Goal: Task Accomplishment & Management: Complete application form

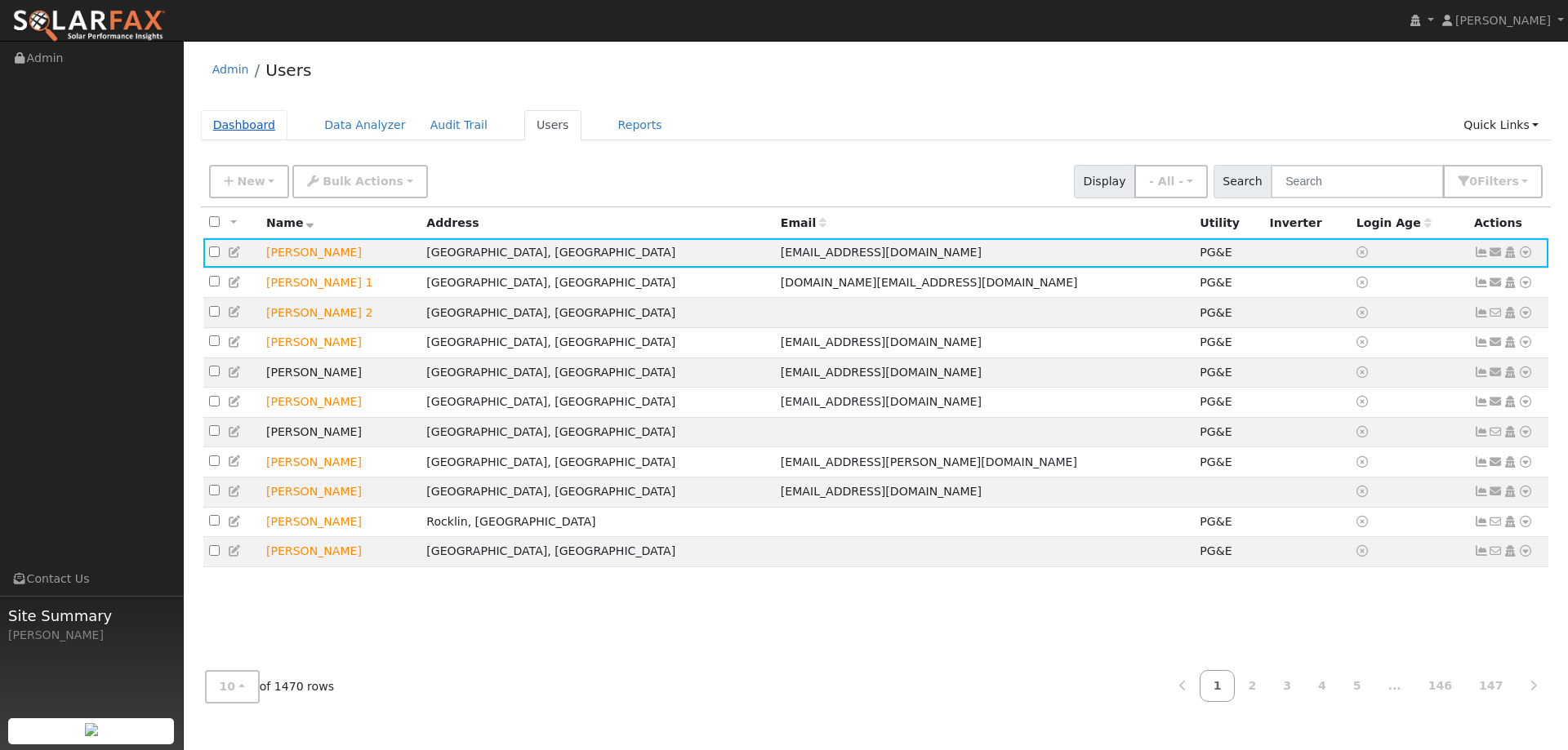
click at [226, 122] on link "Dashboard" at bounding box center [245, 125] width 88 height 30
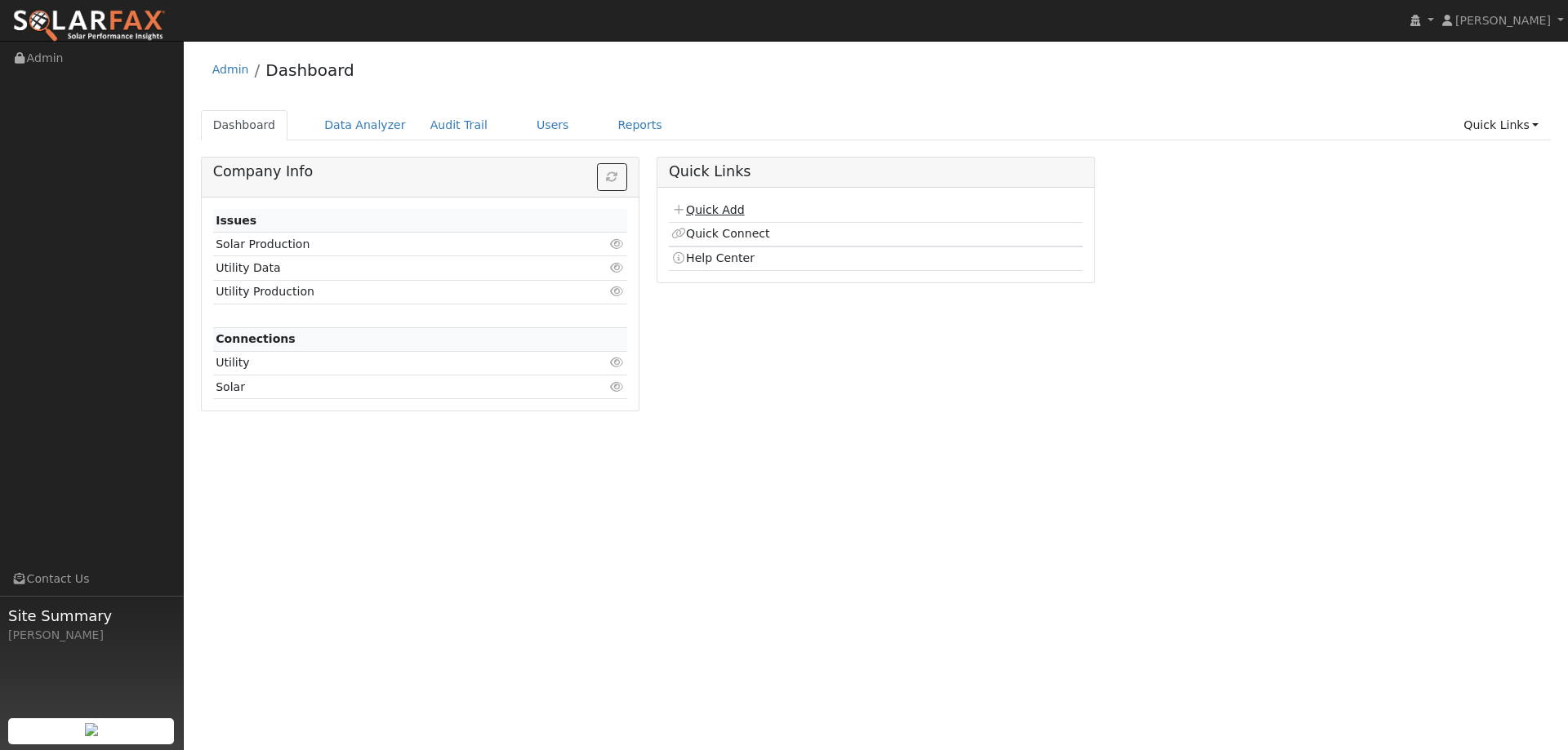
click at [733, 210] on link "Quick Add" at bounding box center [708, 209] width 73 height 13
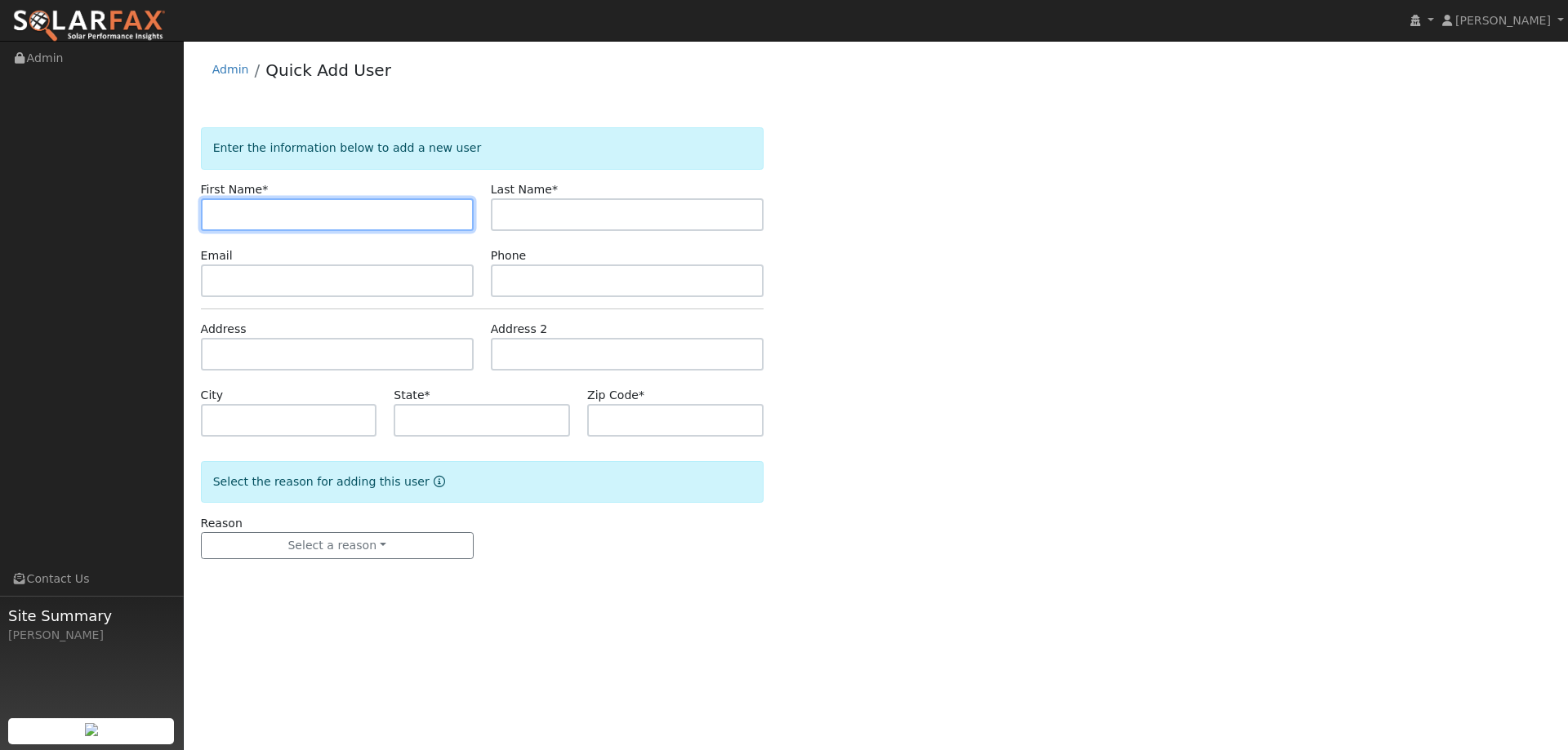
click at [229, 209] on input "text" at bounding box center [337, 215] width 273 height 33
paste input "Alan"
click at [219, 216] on input "Alan" at bounding box center [337, 215] width 273 height 33
type input "Alan"
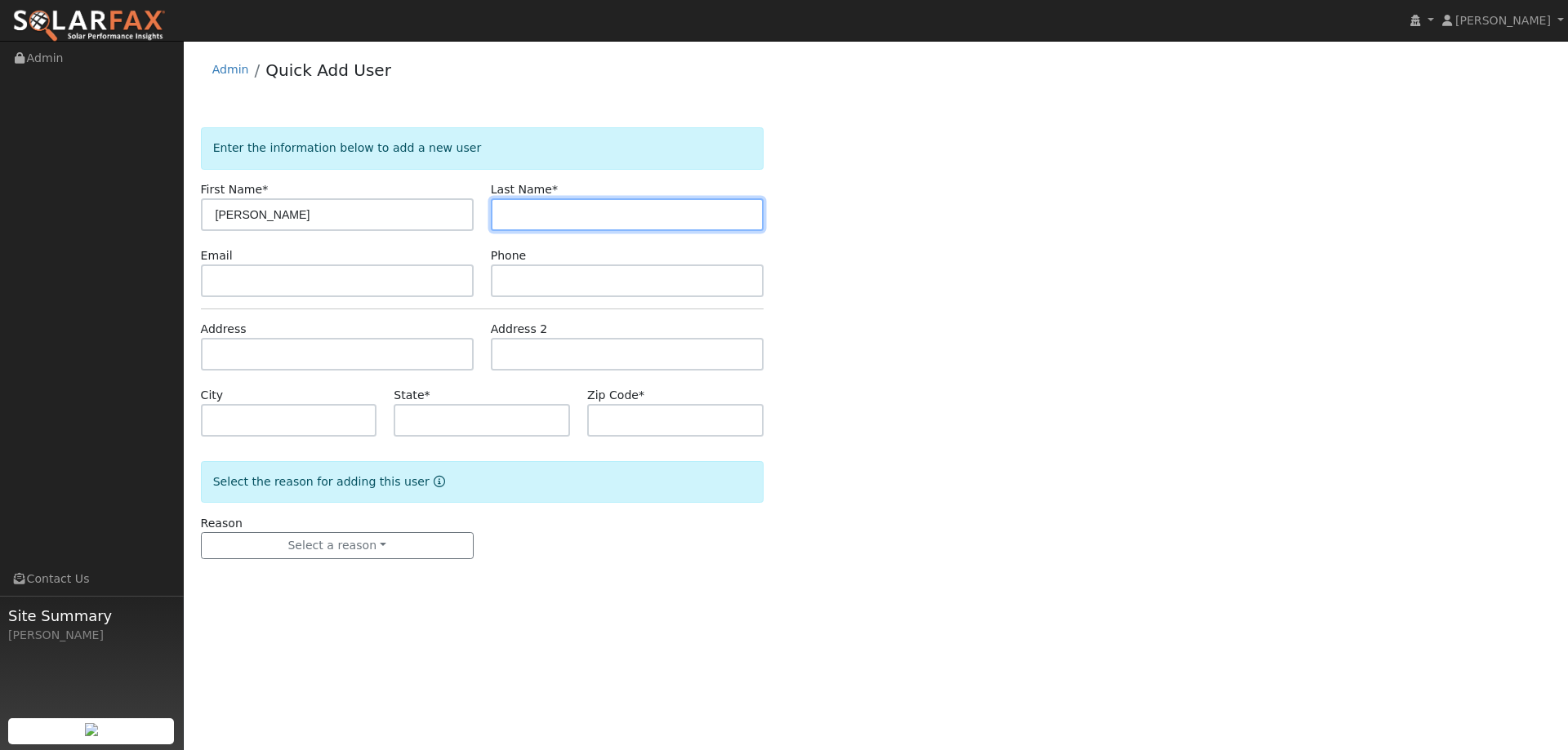
click at [588, 219] on input "text" at bounding box center [628, 215] width 273 height 33
click at [519, 209] on input "text" at bounding box center [628, 215] width 273 height 33
paste input "Larson"
click at [508, 215] on input "Larso" at bounding box center [628, 215] width 273 height 33
click at [543, 221] on input "Larso" at bounding box center [628, 215] width 273 height 33
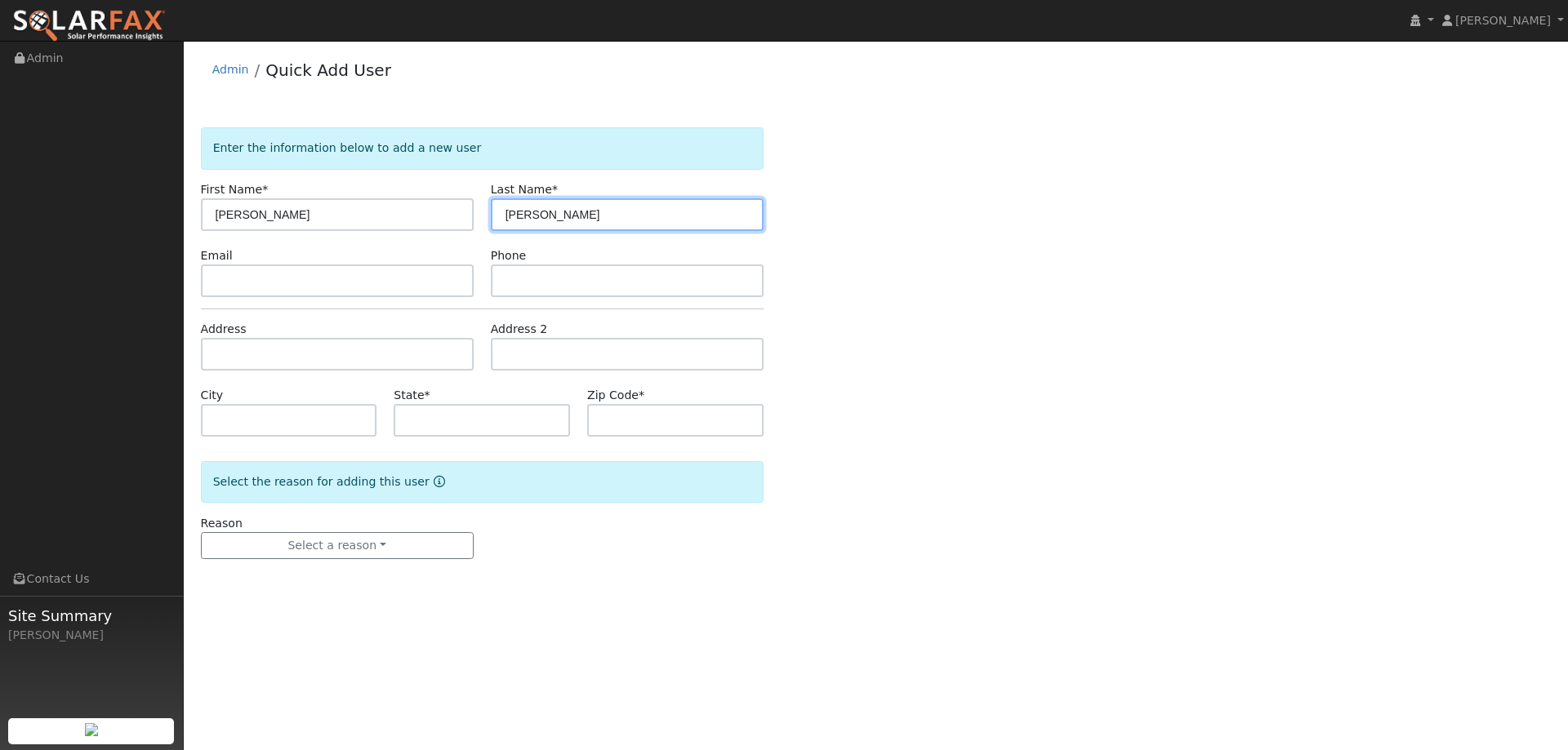
type input "Larson"
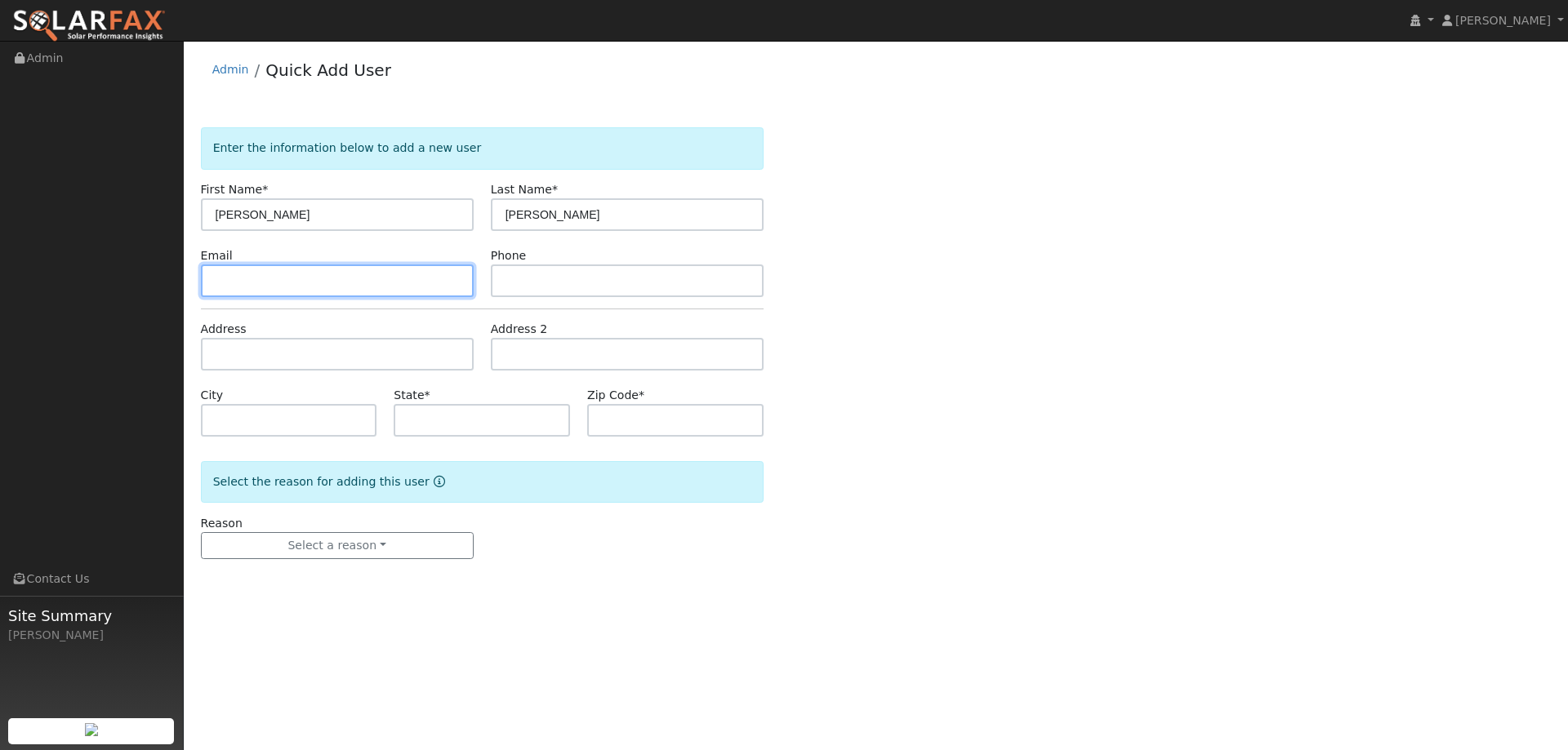
click at [376, 281] on input "text" at bounding box center [337, 281] width 273 height 33
click at [266, 270] on input "text" at bounding box center [337, 281] width 273 height 33
paste input "alan@alarsonsafety.com"
type input "alan@alarsonsafety.com"
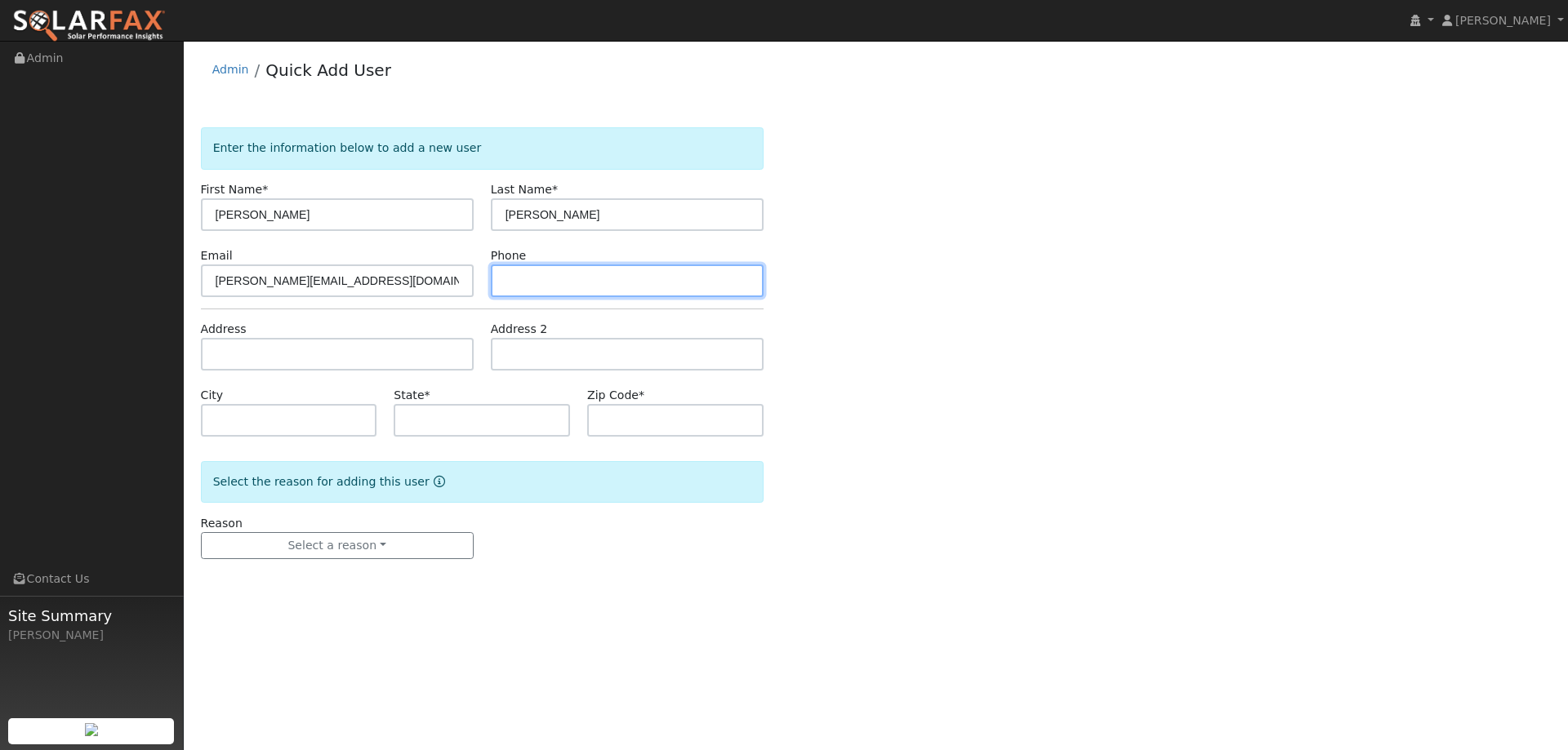
click at [558, 279] on input "text" at bounding box center [628, 281] width 273 height 33
click at [561, 280] on input "text" at bounding box center [628, 281] width 273 height 33
paste input "(530) 218-1064"
click at [511, 282] on input "(530) 218-1064" at bounding box center [628, 281] width 273 height 33
click at [509, 281] on input "(530) 218-1064" at bounding box center [628, 281] width 273 height 33
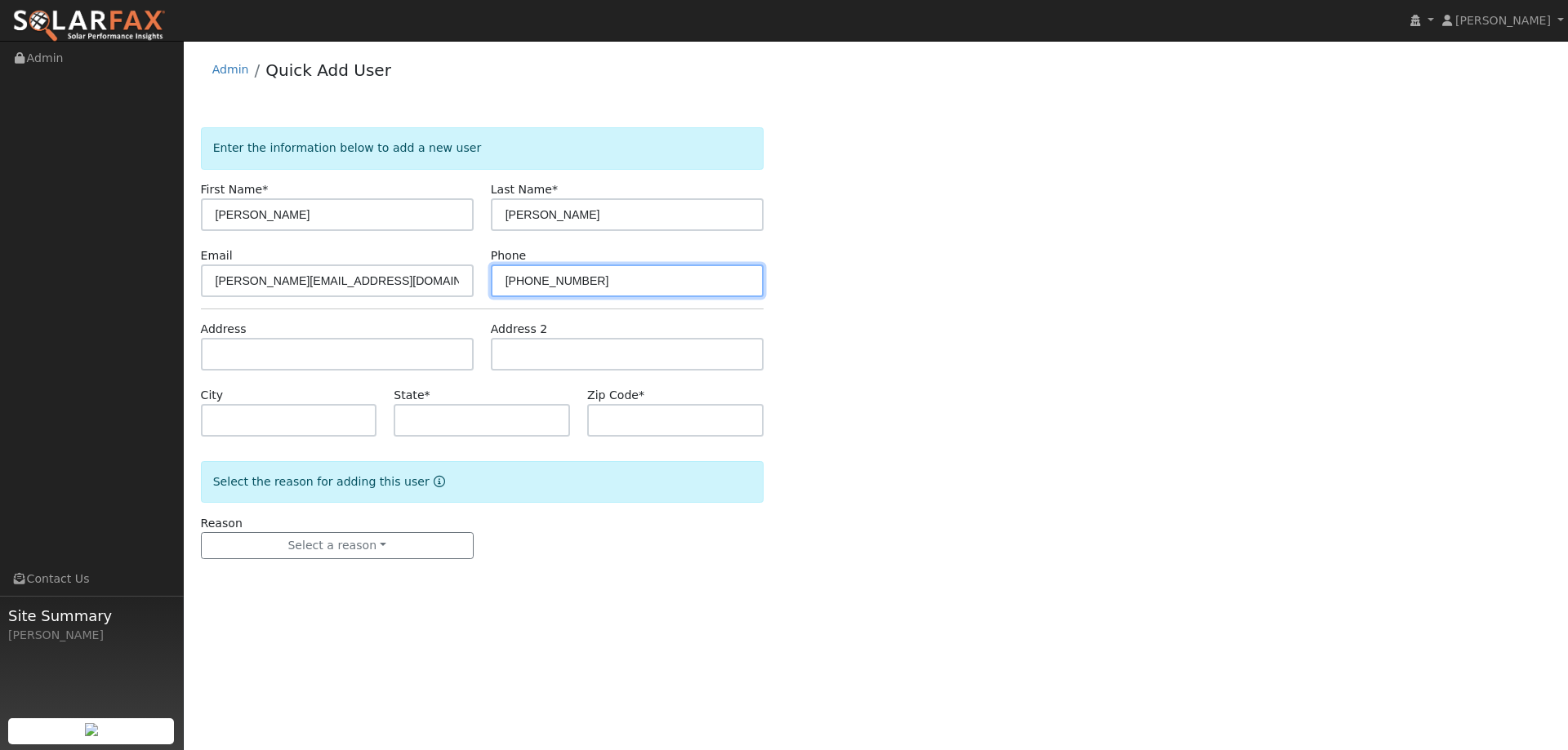
type input "(530) 218-1064"
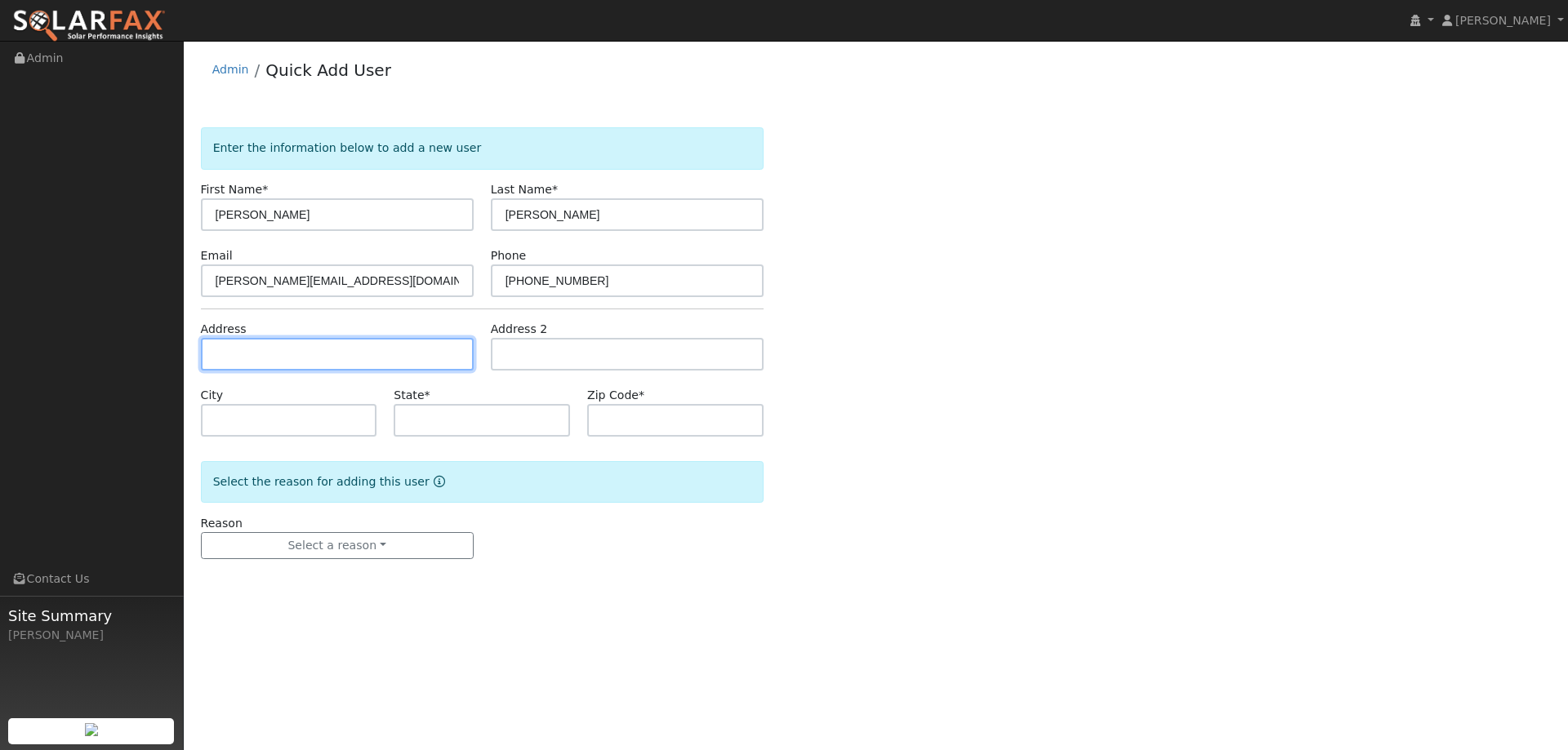
click at [367, 348] on input "text" at bounding box center [337, 355] width 273 height 33
click at [240, 356] on input "text" at bounding box center [337, 355] width 273 height 33
paste input "1530 Peach Tree Lane"
type input "1530 Peach Tree Lane"
type input "Yuba City"
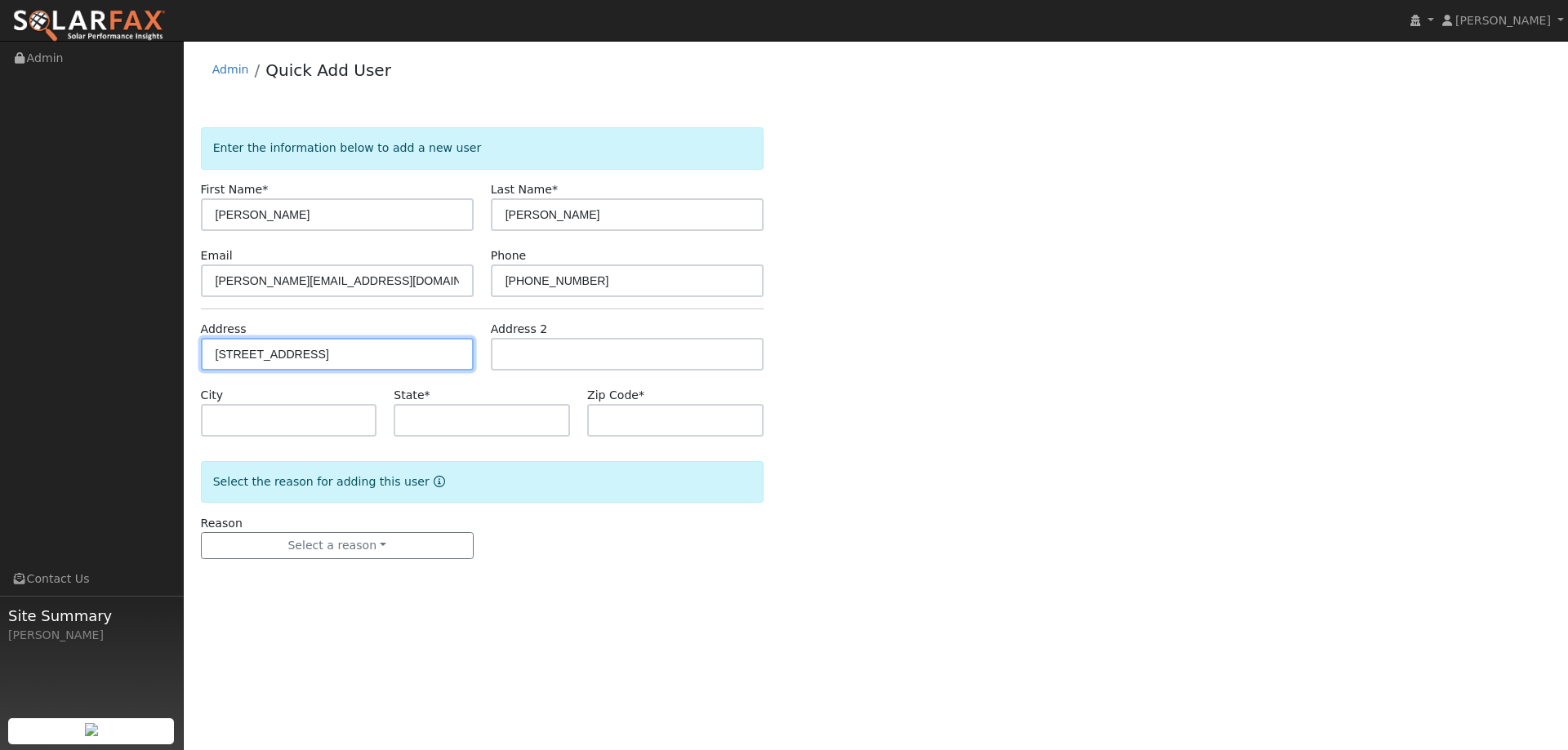
type input "CA"
type input "95993"
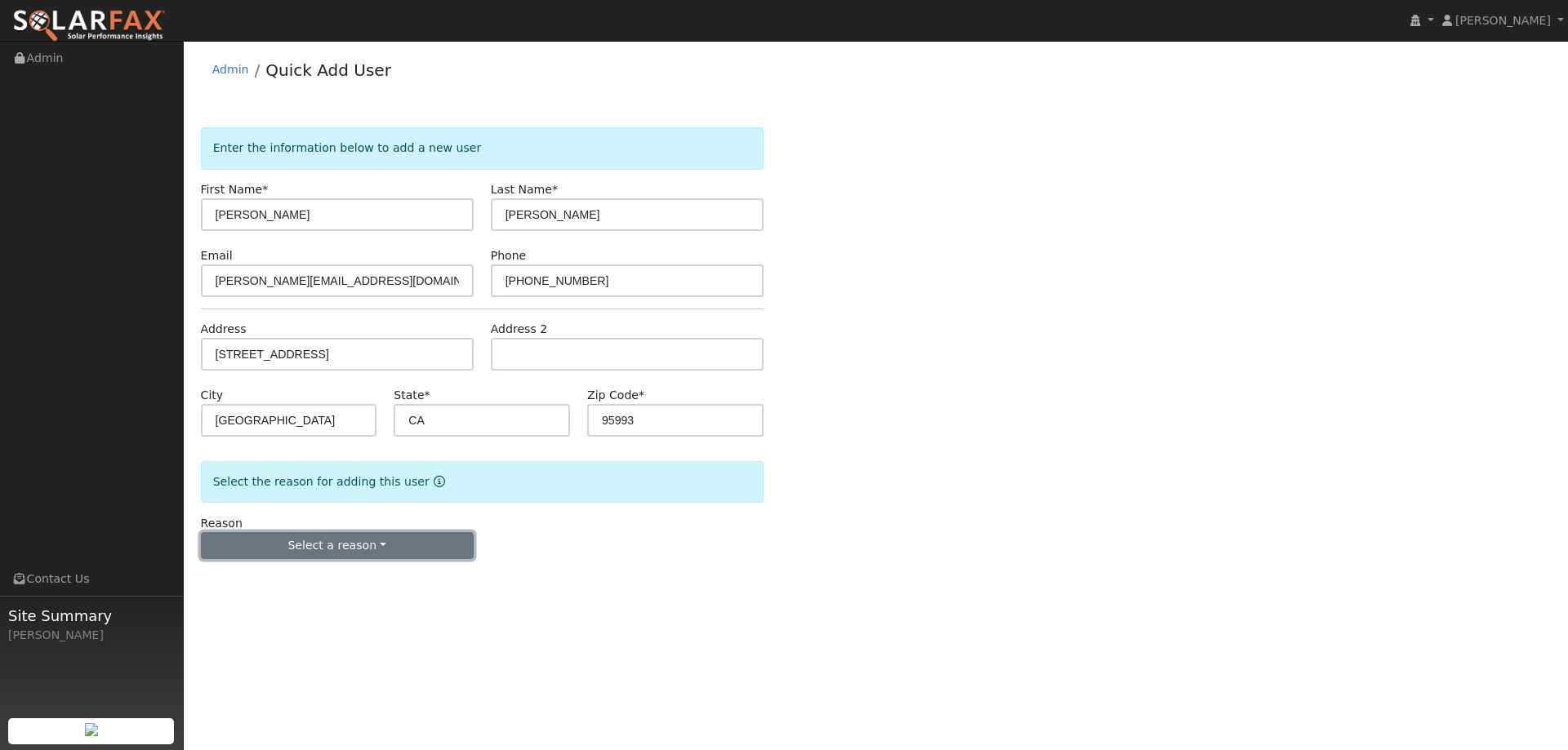
click at [370, 548] on button "Select a reason" at bounding box center [337, 545] width 273 height 27
click at [318, 586] on link "New lead" at bounding box center [291, 579] width 180 height 22
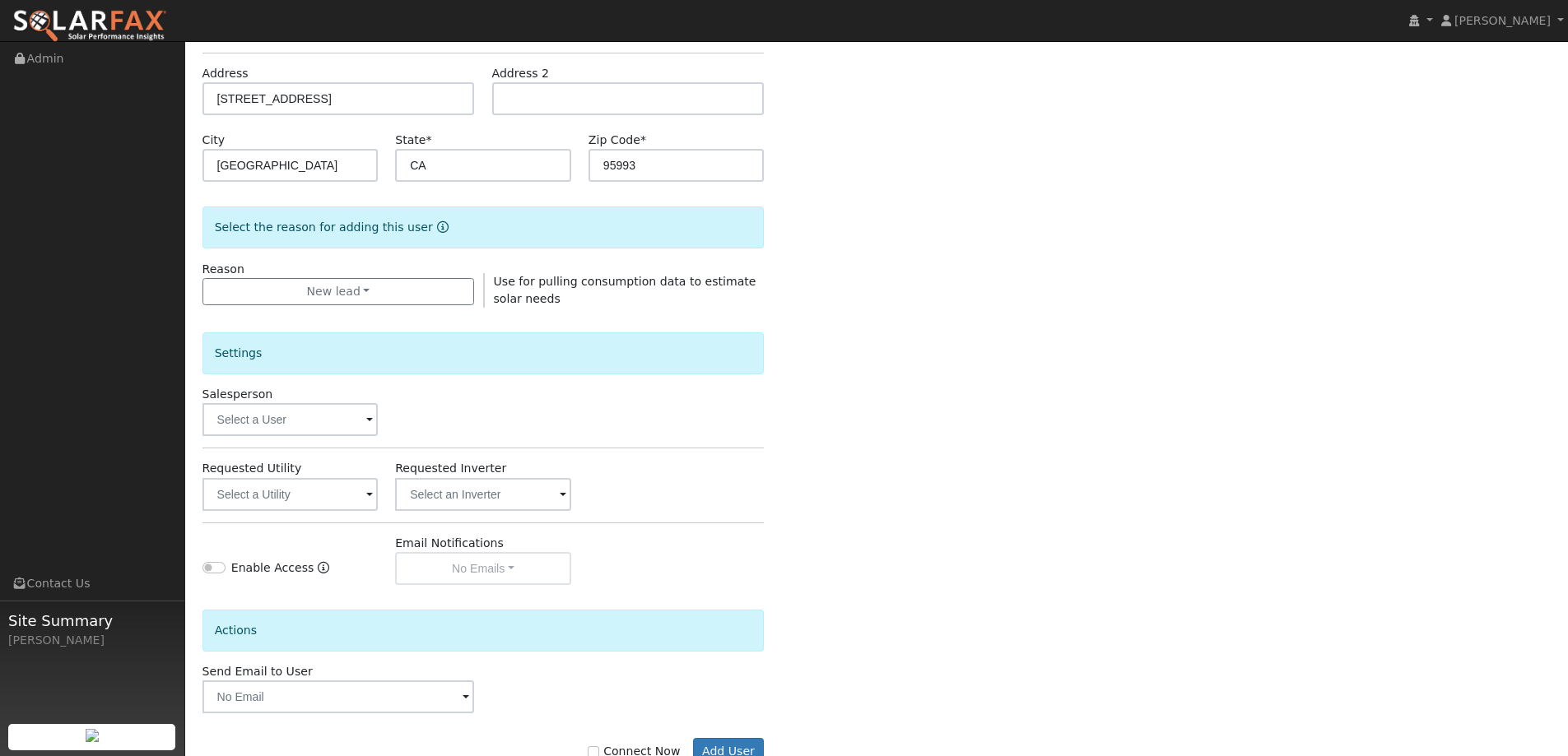
scroll to position [309, 0]
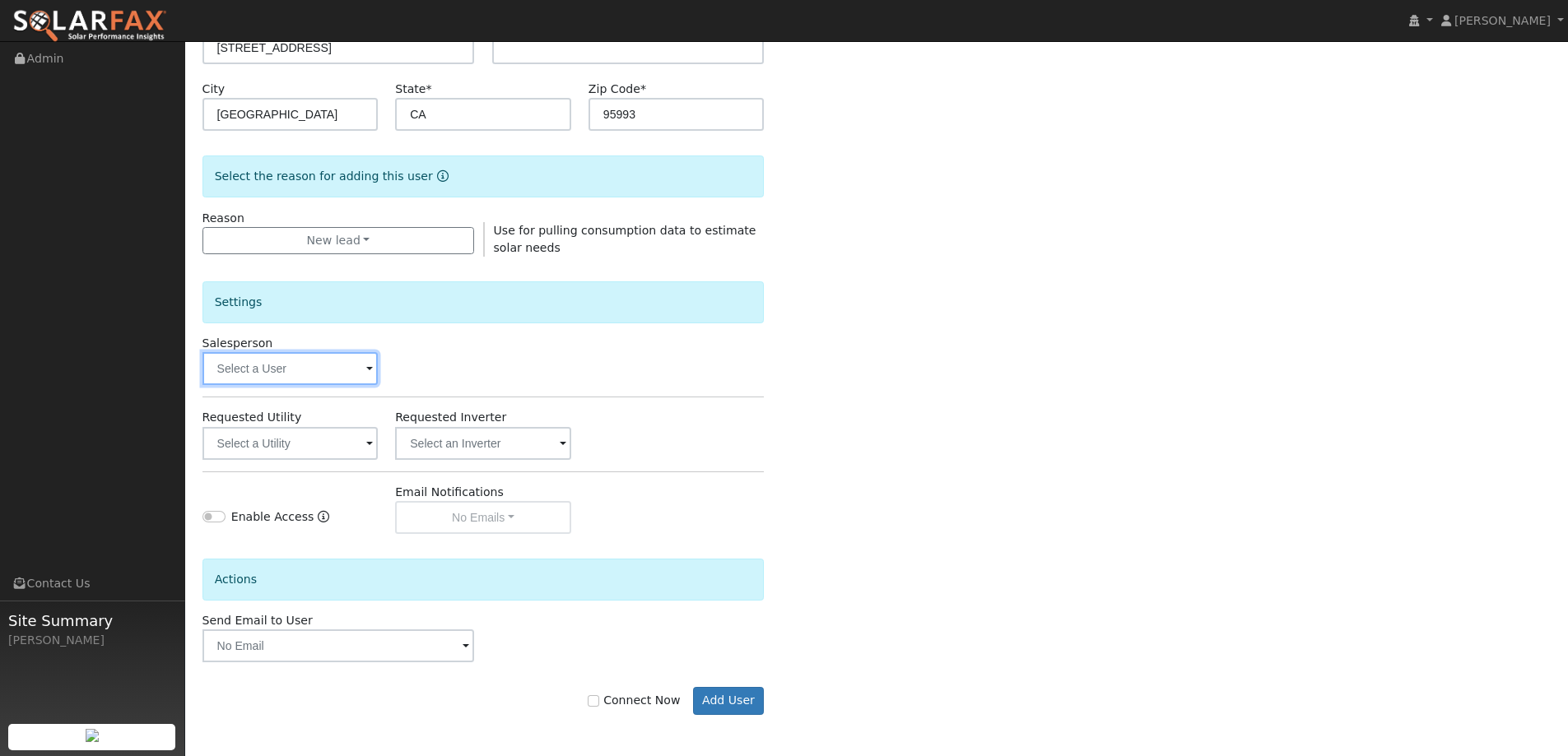
click at [333, 378] on input "text" at bounding box center [290, 369] width 176 height 33
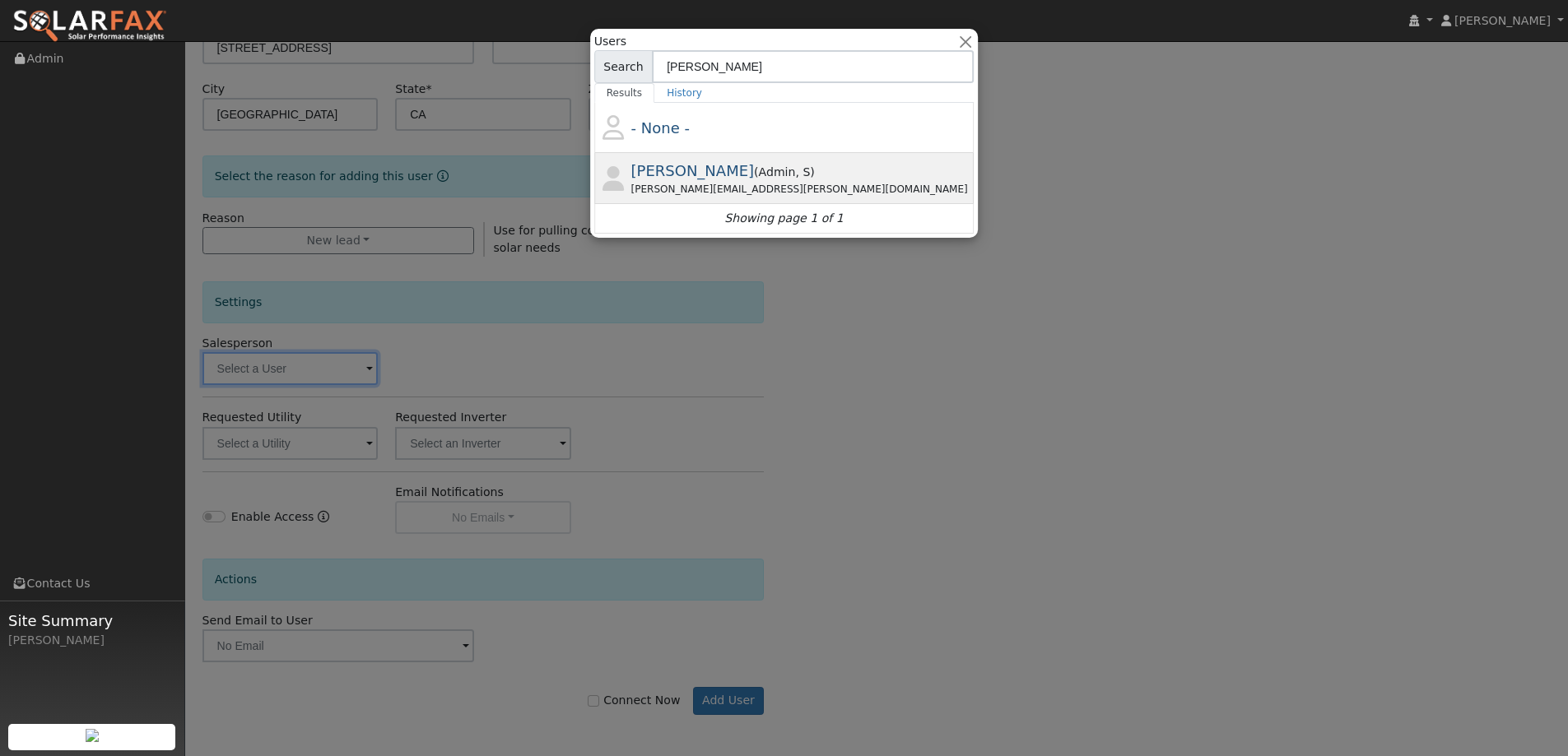
type input "kevin"
drag, startPoint x: 790, startPoint y: 155, endPoint x: 796, endPoint y: 170, distance: 16.2
click at [0, 0] on div "Kevin Bedard ( Admin , S ) Kevin.bedard@ambrosesolar.com" at bounding box center [0, 0] width 0 height 0
type input "Kevin Bedard"
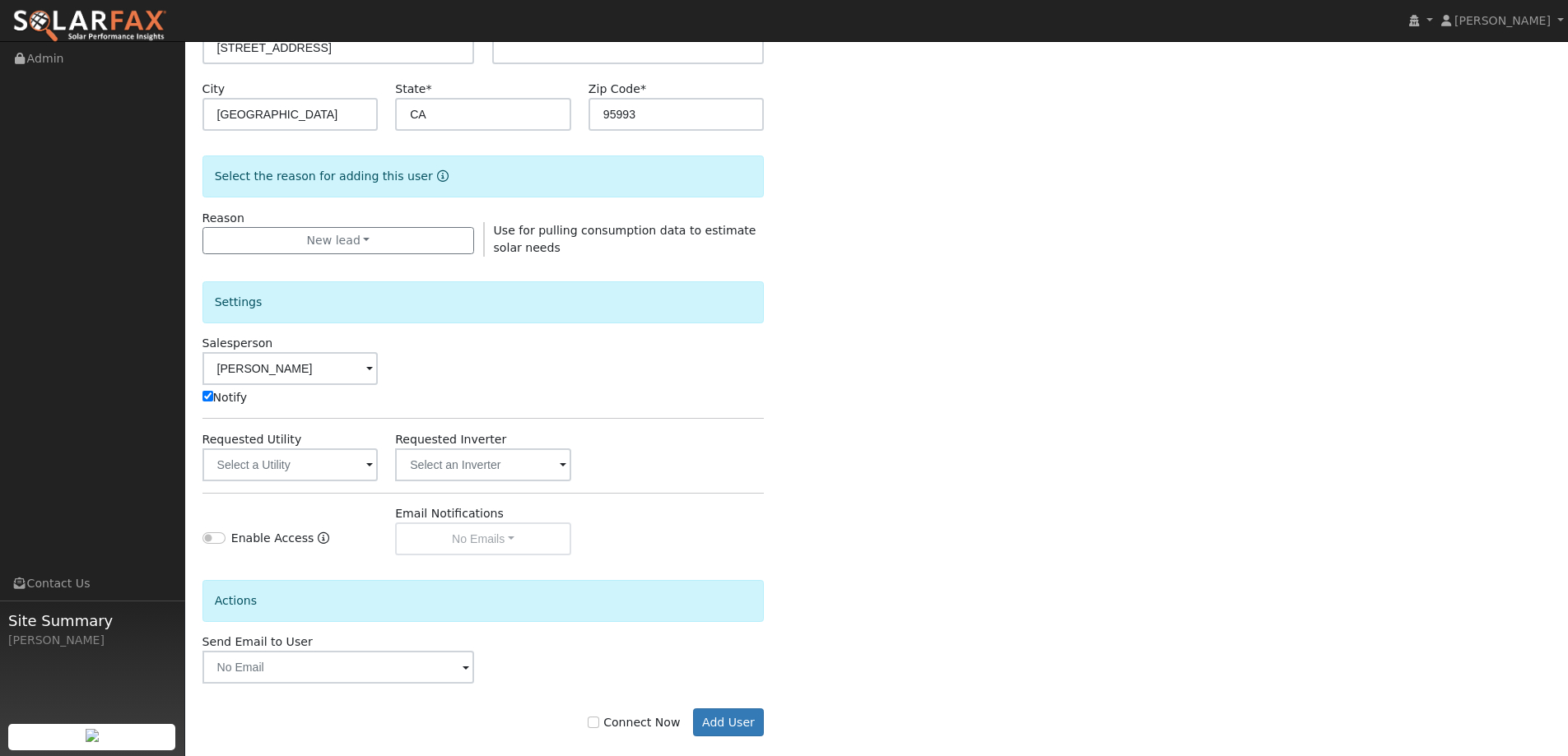
scroll to position [331, 0]
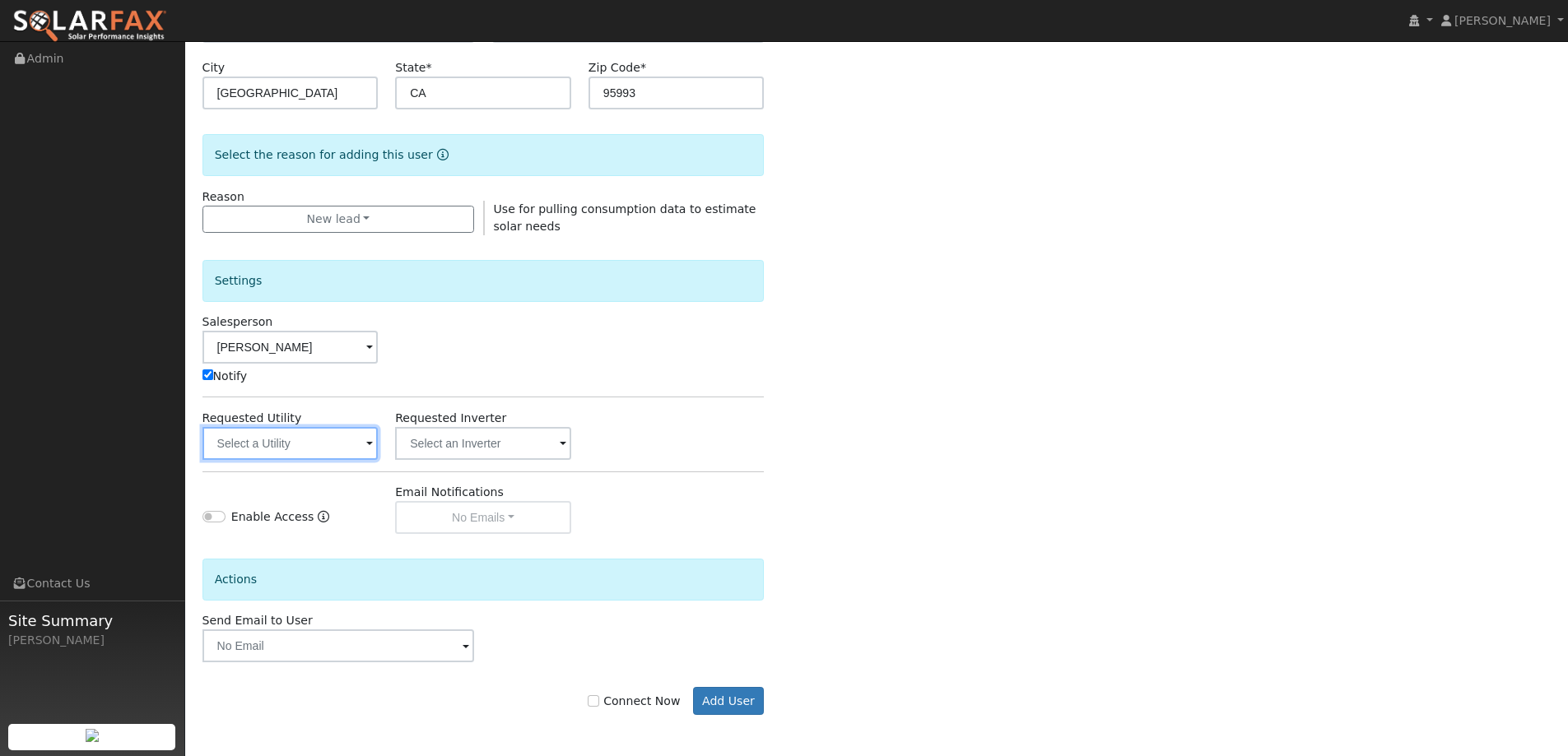
click at [309, 444] on input "text" at bounding box center [290, 444] width 176 height 33
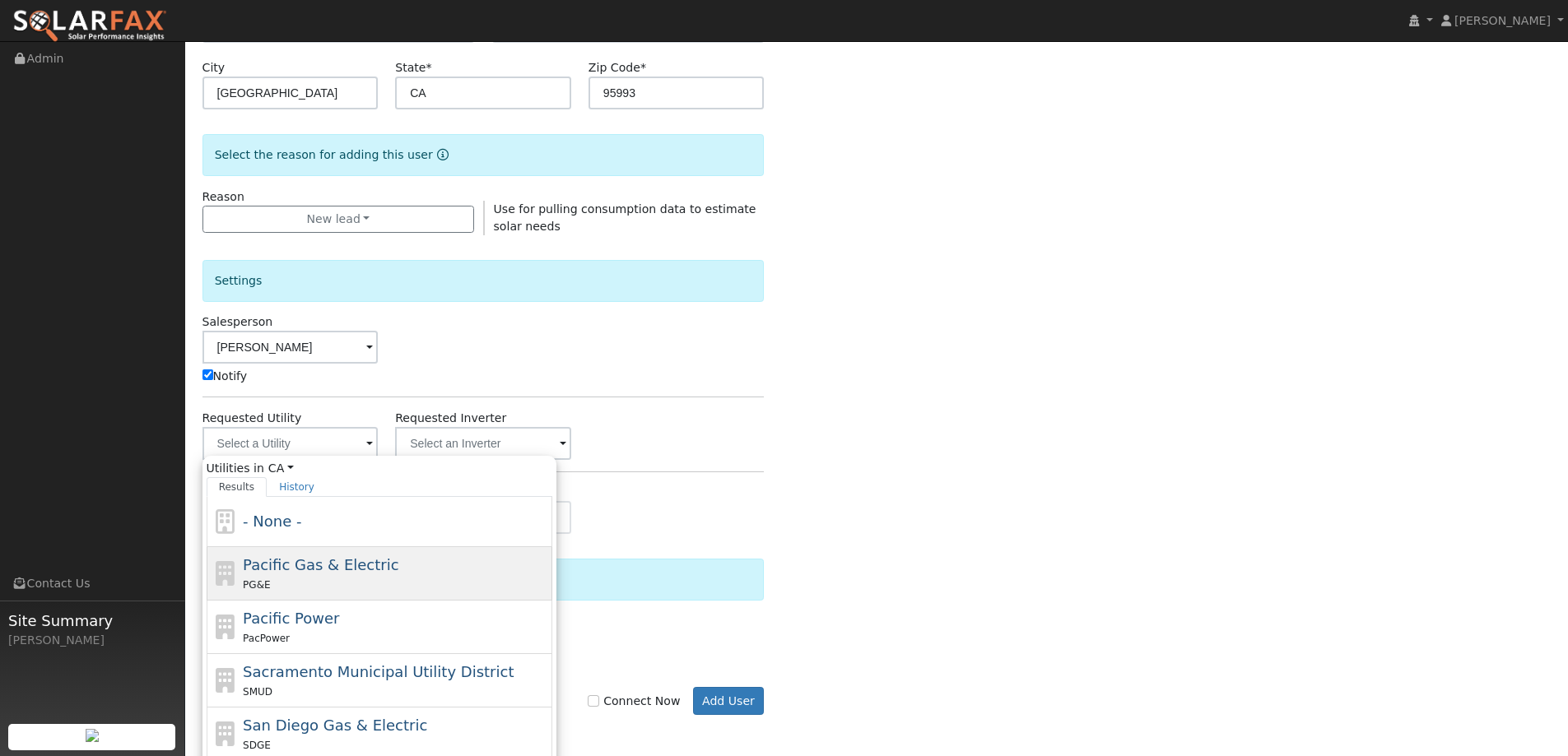
click at [372, 581] on div "PG&E" at bounding box center [395, 585] width 306 height 18
type input "Pacific Gas & Electric"
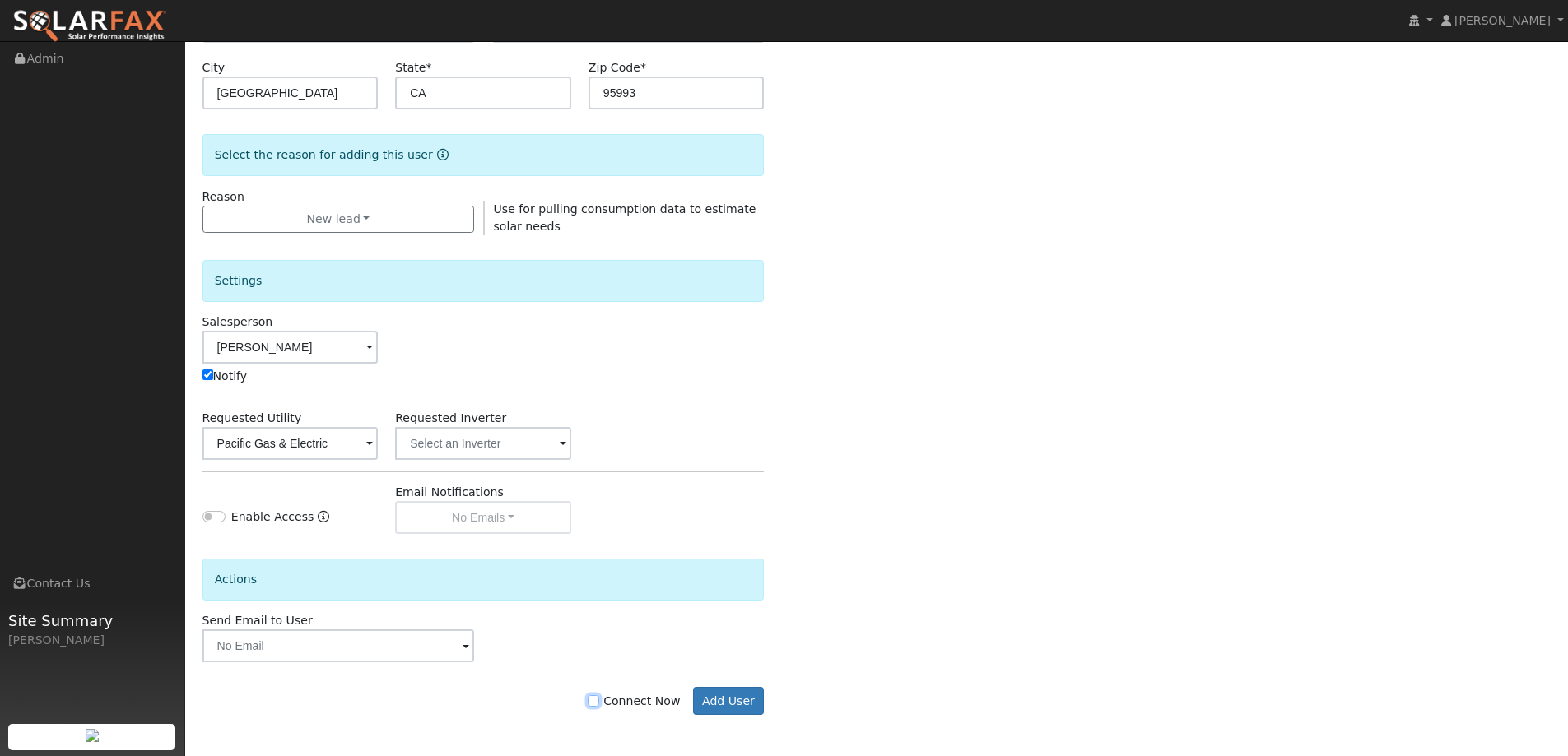
click at [599, 700] on input "Connect Now" at bounding box center [593, 701] width 12 height 12
checkbox input "true"
click at [742, 695] on button "Add User" at bounding box center [729, 701] width 72 height 27
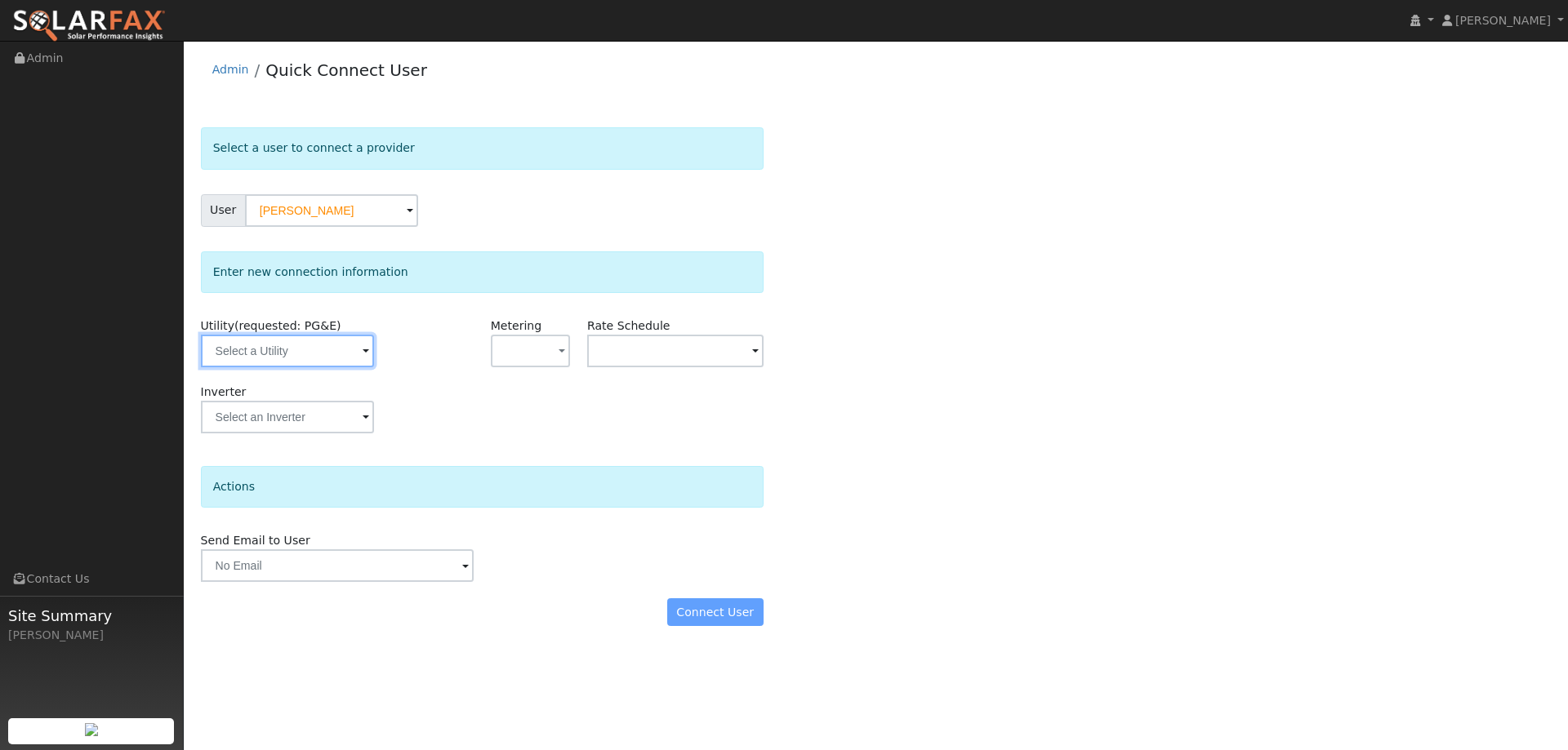
click at [325, 365] on input "text" at bounding box center [287, 352] width 173 height 33
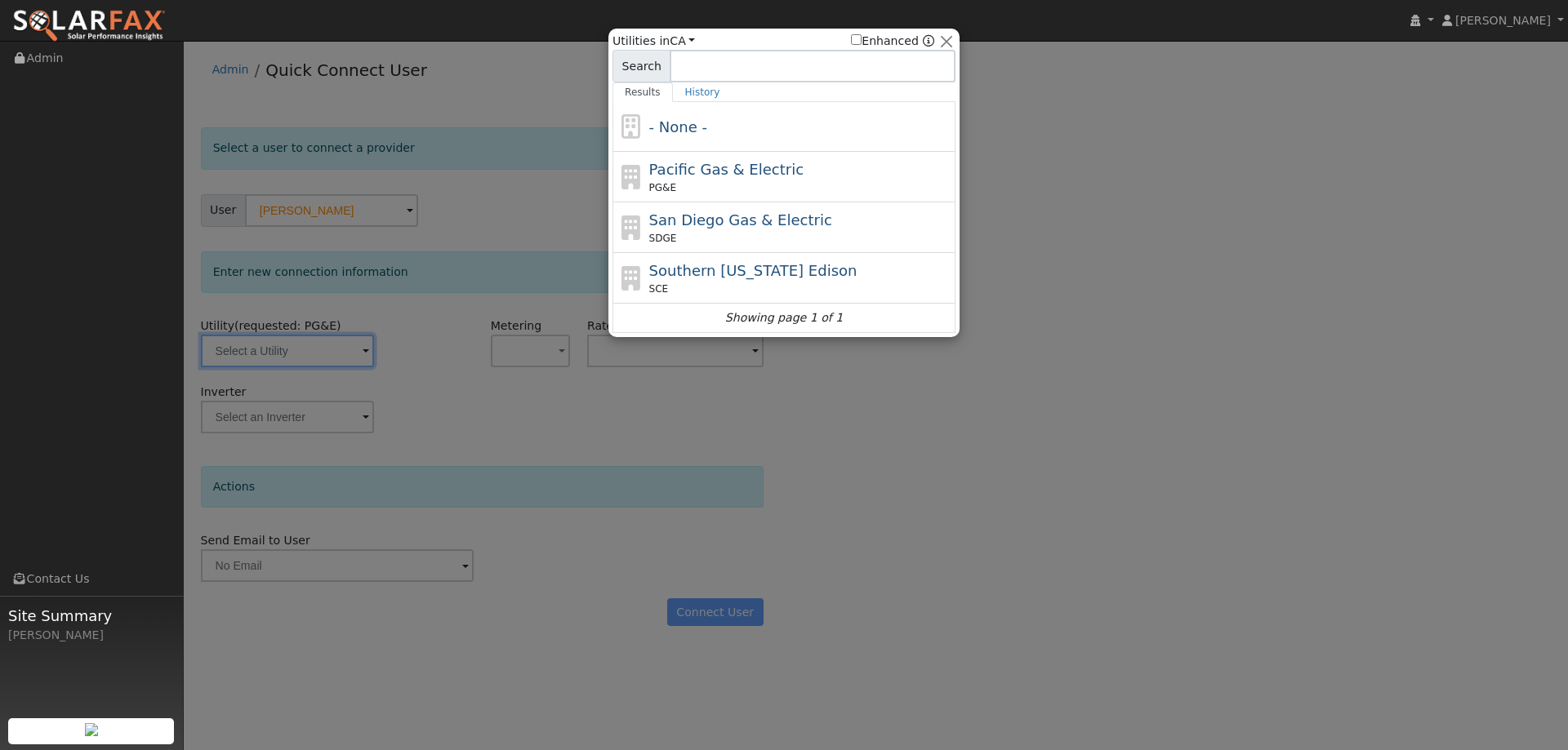
click at [780, 165] on span "Pacific Gas & Electric" at bounding box center [726, 169] width 154 height 18
type input "PG&E"
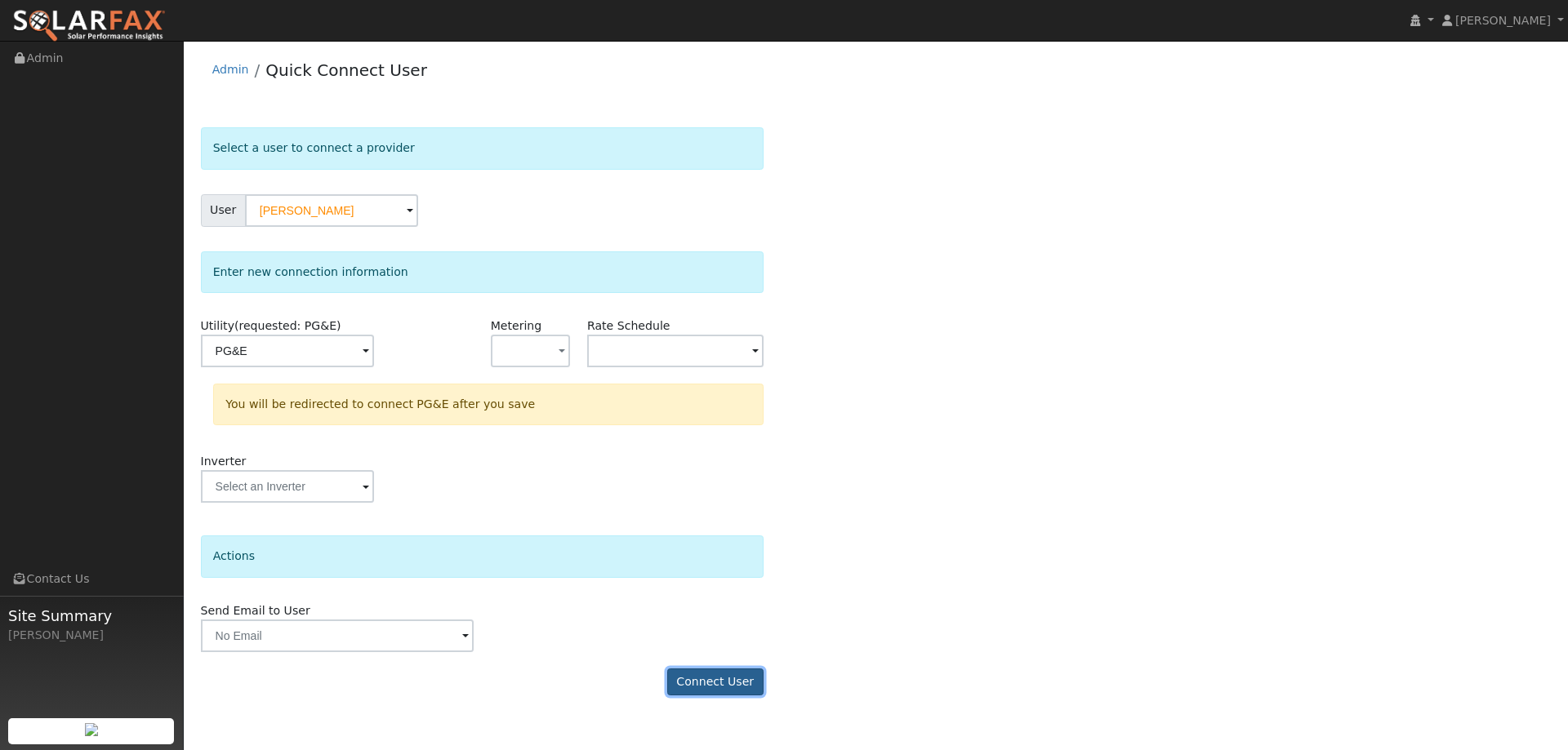
click at [739, 681] on button "Connect User" at bounding box center [715, 682] width 96 height 27
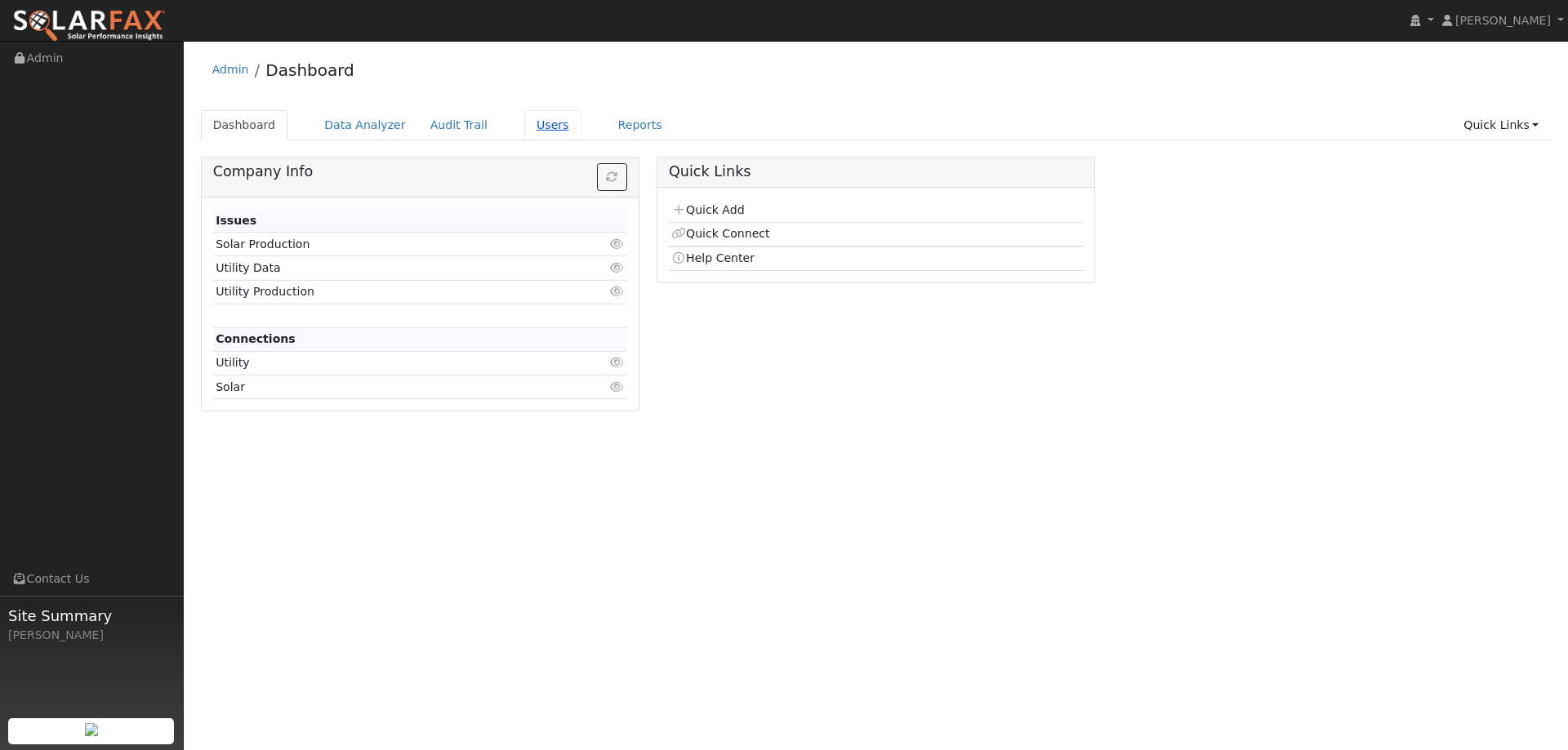
click at [524, 113] on link "Users" at bounding box center [553, 125] width 57 height 30
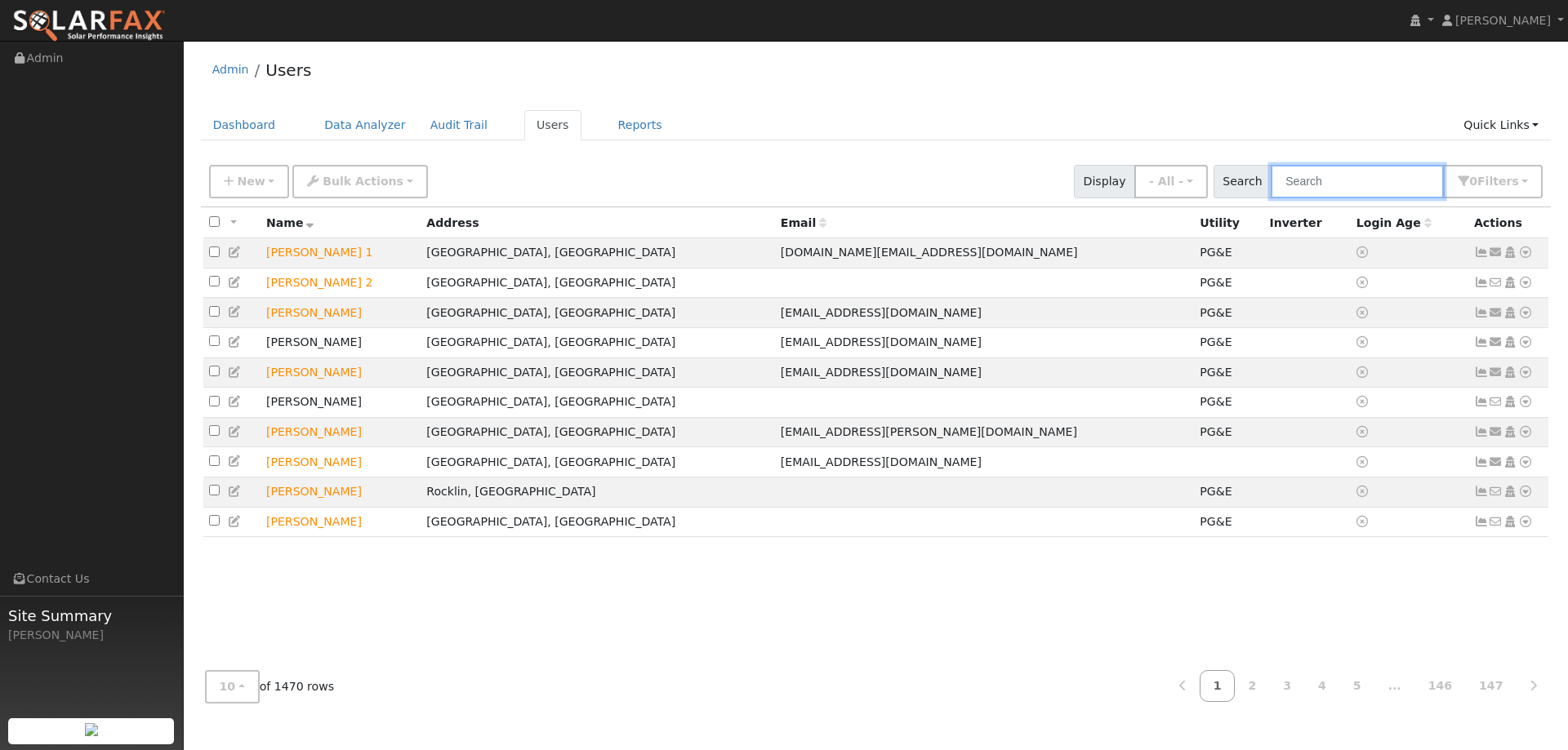
drag, startPoint x: 1296, startPoint y: 171, endPoint x: 1309, endPoint y: 171, distance: 13.0
click at [1303, 171] on input "text" at bounding box center [1358, 181] width 173 height 33
paste input "[PERSON_NAME]"
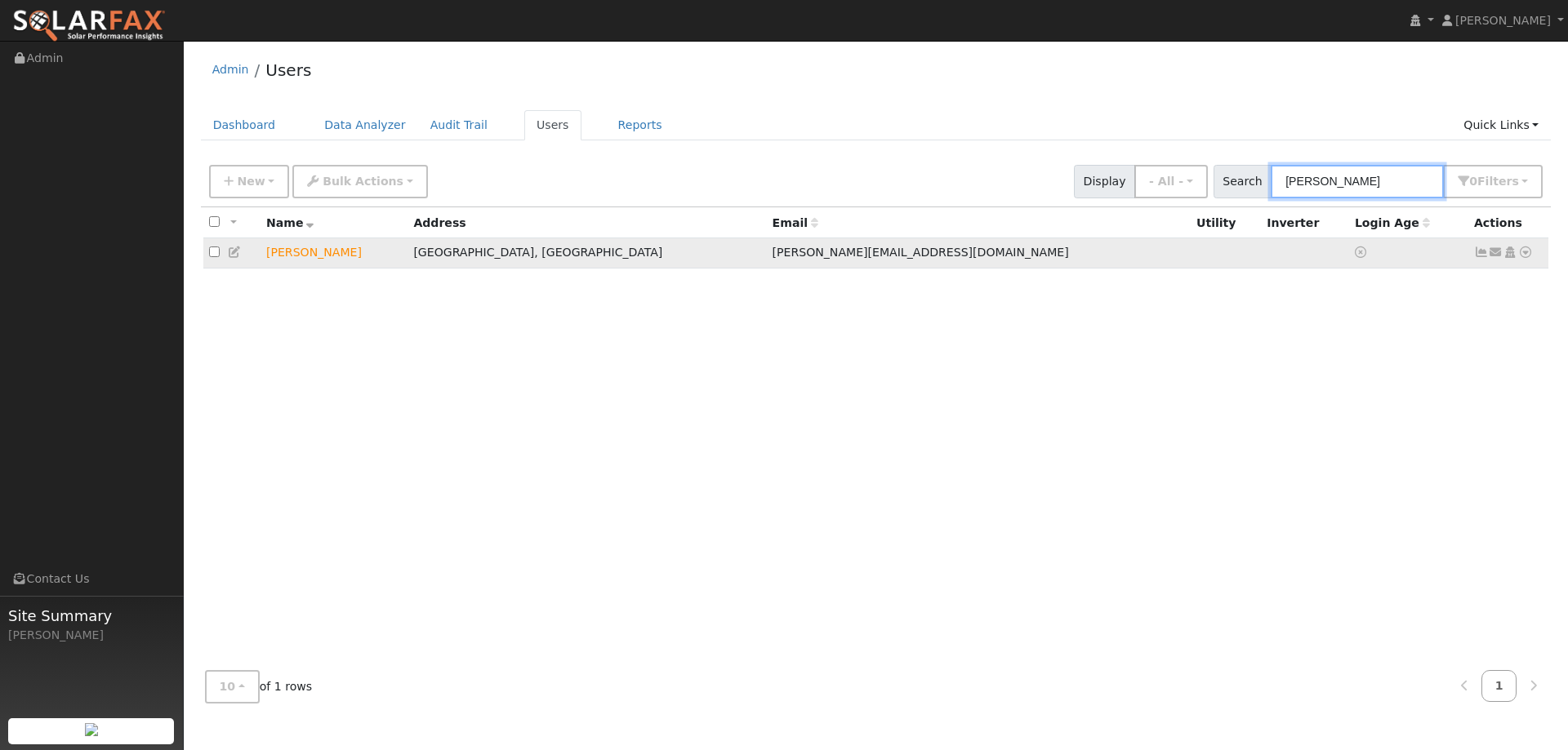
type input "[PERSON_NAME]"
click at [1522, 255] on icon at bounding box center [1525, 252] width 15 height 12
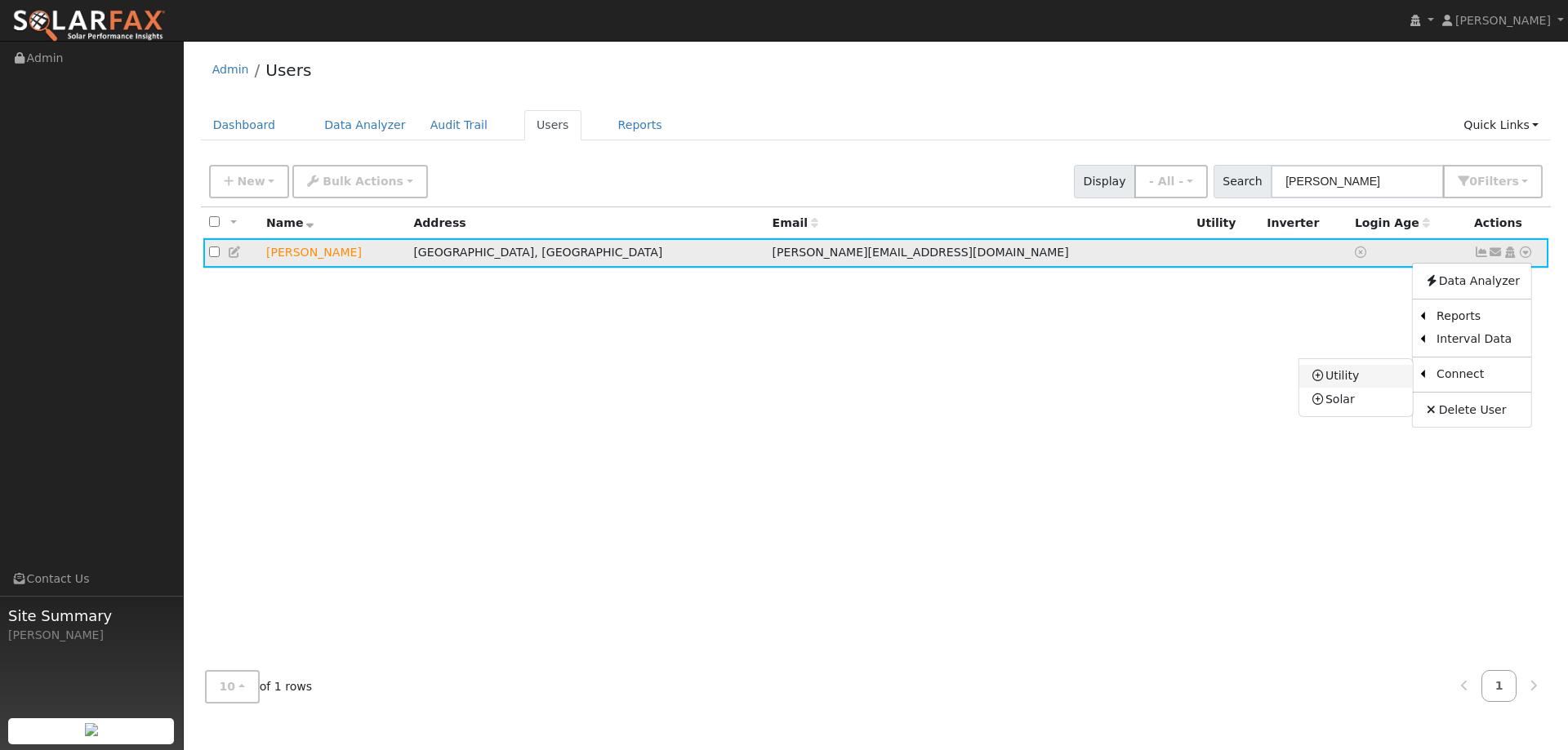
click at [1382, 381] on link "Utility" at bounding box center [1356, 376] width 113 height 22
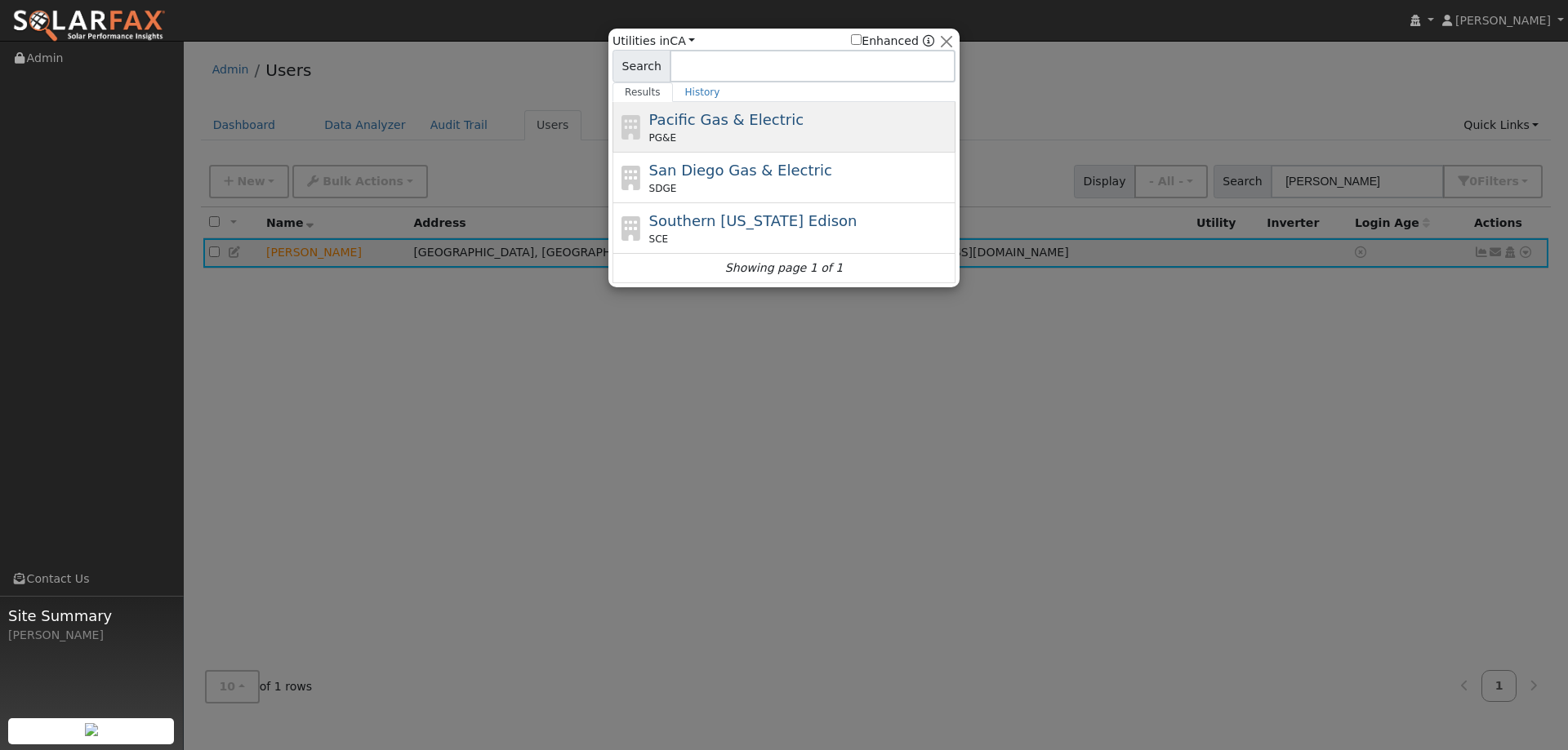
click at [831, 153] on div "Pacific Gas & Electric PG&E" at bounding box center [784, 178] width 343 height 51
